Goal: Task Accomplishment & Management: Manage account settings

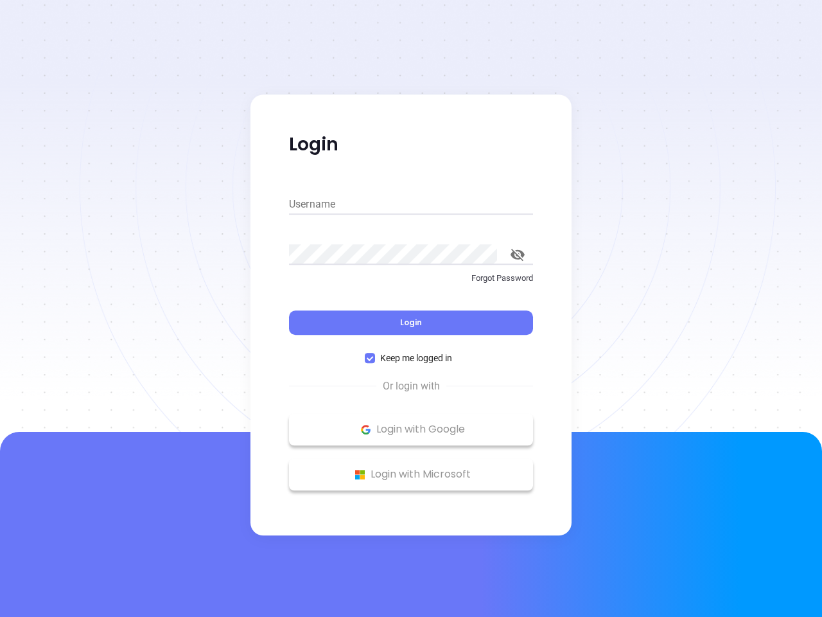
click at [411, 308] on div "Login" at bounding box center [411, 315] width 244 height 40
click at [411, 204] on input "Username" at bounding box center [411, 204] width 244 height 21
click at [518, 254] on icon "toggle password visibility" at bounding box center [518, 255] width 14 height 12
click at [411, 323] on span "Login" at bounding box center [411, 322] width 22 height 11
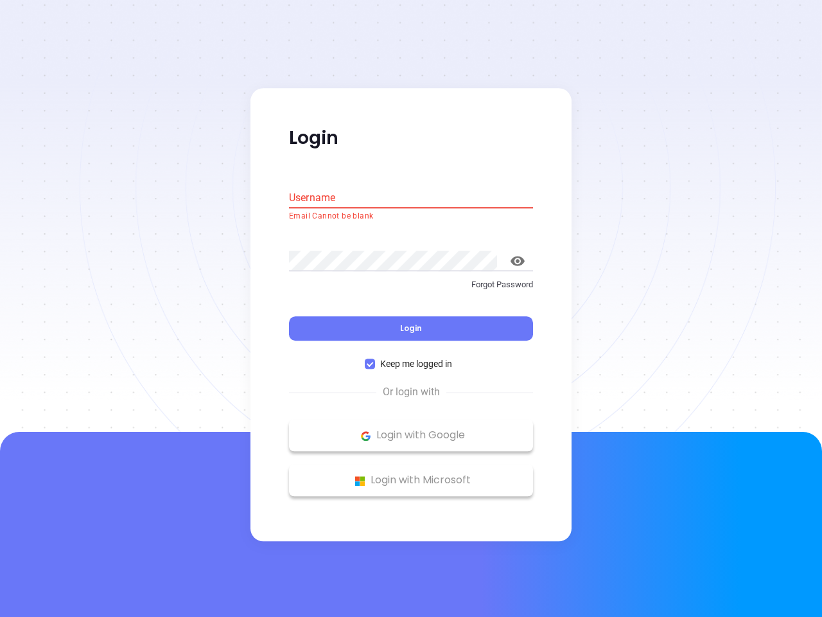
click at [411, 358] on span "Keep me logged in" at bounding box center [416, 364] width 82 height 14
click at [375, 359] on input "Keep me logged in" at bounding box center [370, 364] width 10 height 10
checkbox input "false"
click at [411, 429] on p "Login with Google" at bounding box center [411, 435] width 231 height 19
click at [411, 474] on p "Login with Microsoft" at bounding box center [411, 480] width 231 height 19
